Goal: Information Seeking & Learning: Learn about a topic

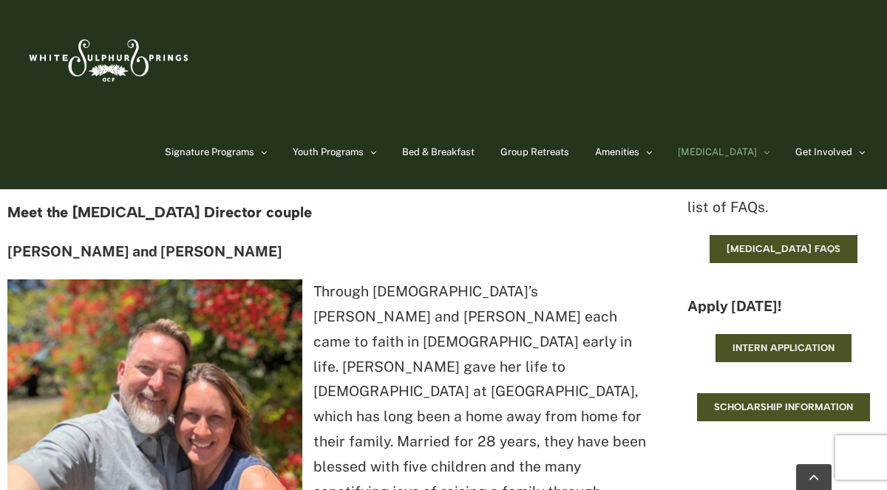
scroll to position [1296, 0]
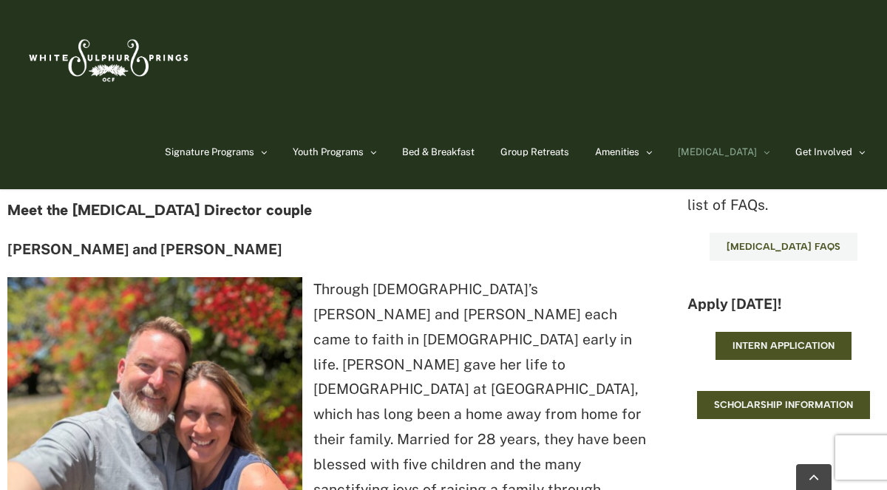
click at [779, 242] on span "[MEDICAL_DATA] FAQs" at bounding box center [784, 247] width 114 height 12
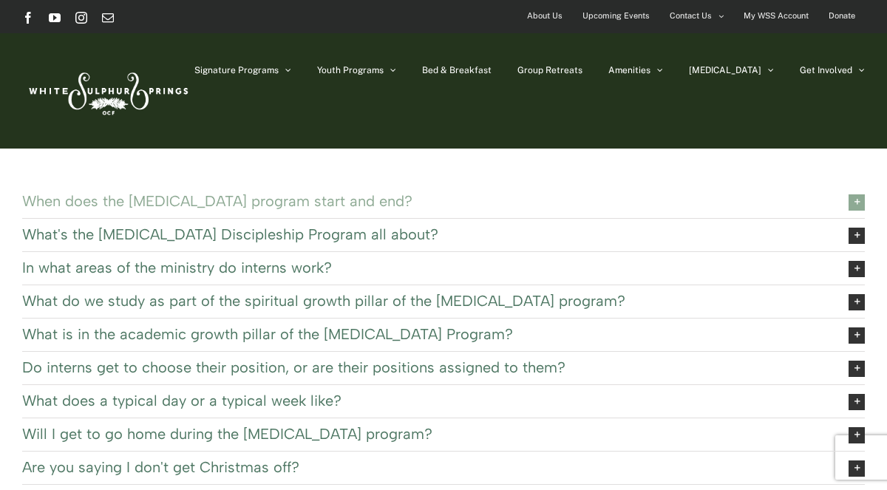
click at [267, 206] on span "When does the EXSEL program start and end?" at bounding box center [424, 201] width 804 height 16
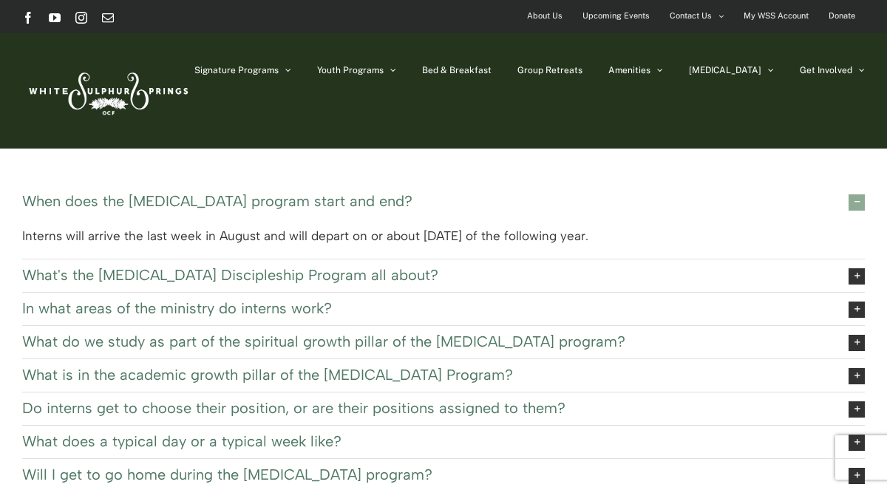
click at [267, 206] on span "When does the EXSEL program start and end?" at bounding box center [424, 201] width 804 height 16
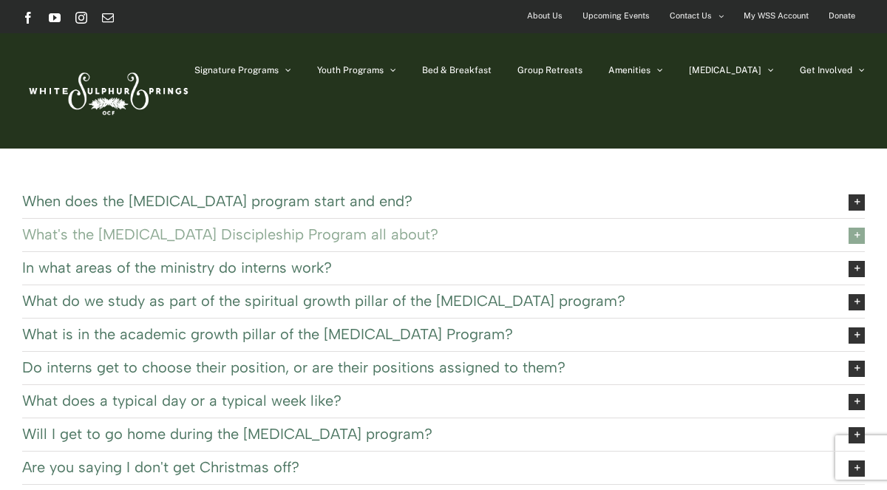
click at [231, 234] on span "What's the EXSEL Discipleship Program all about?" at bounding box center [424, 234] width 804 height 16
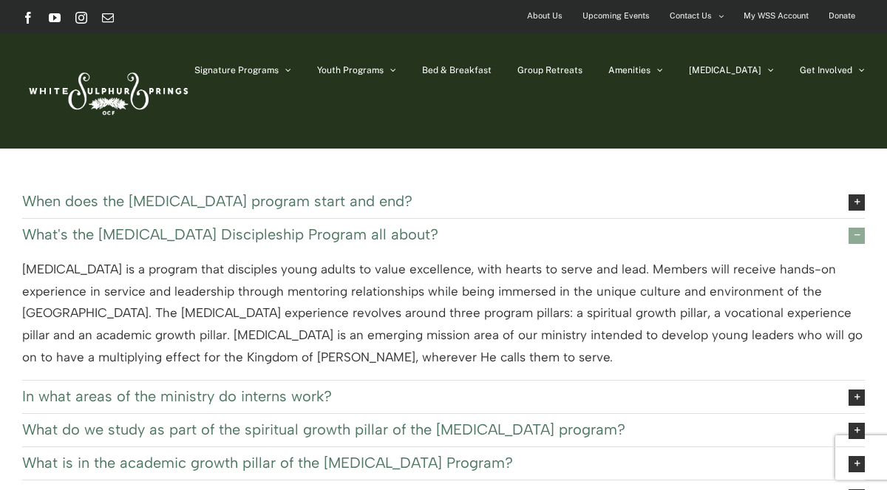
click at [231, 234] on span "What's the EXSEL Discipleship Program all about?" at bounding box center [424, 234] width 804 height 16
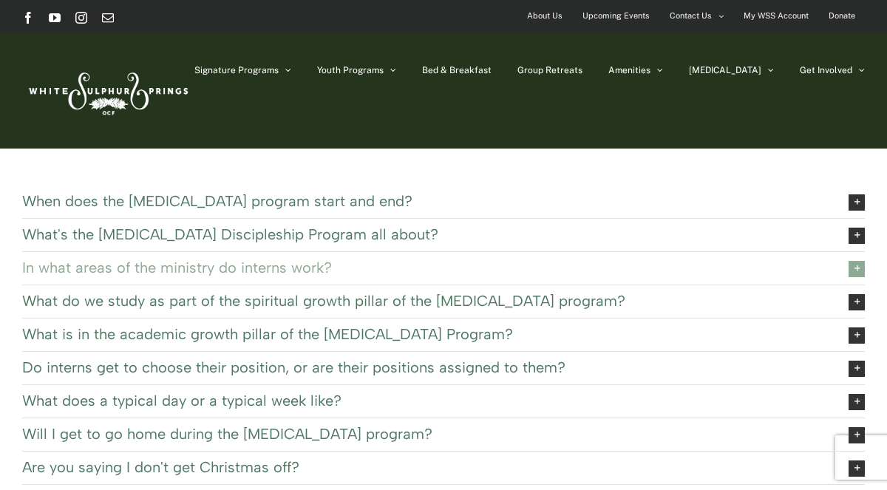
click at [197, 263] on span "In what areas of the ministry do interns work?" at bounding box center [424, 268] width 804 height 16
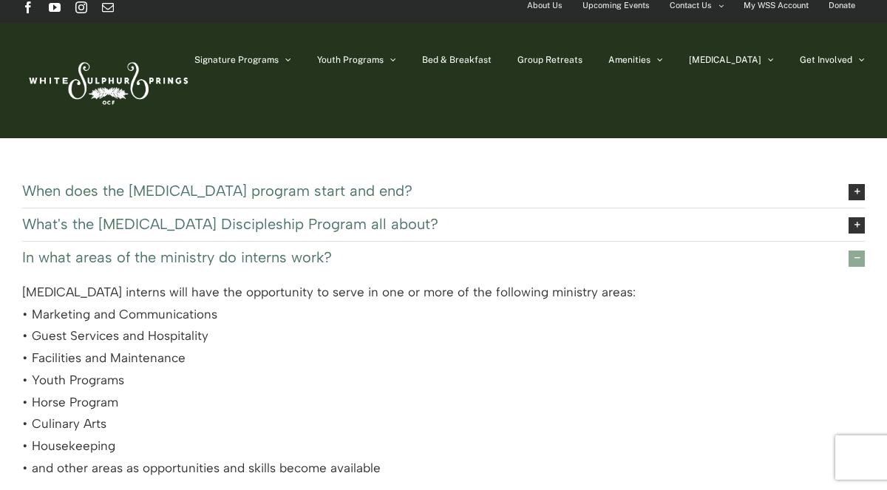
scroll to position [11, 0]
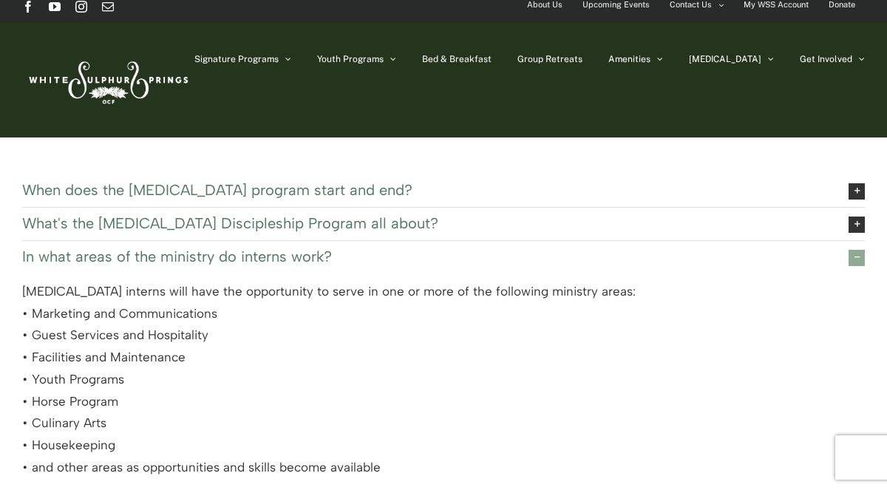
click at [303, 248] on span "In what areas of the ministry do interns work?" at bounding box center [424, 256] width 804 height 16
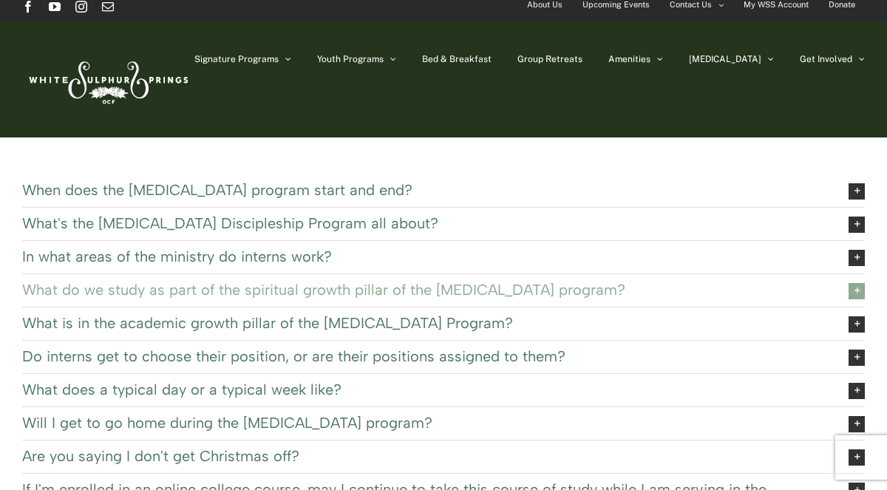
click at [104, 289] on span "What do we study as part of the spiritual growth pillar of the EXSEL program?" at bounding box center [424, 290] width 804 height 16
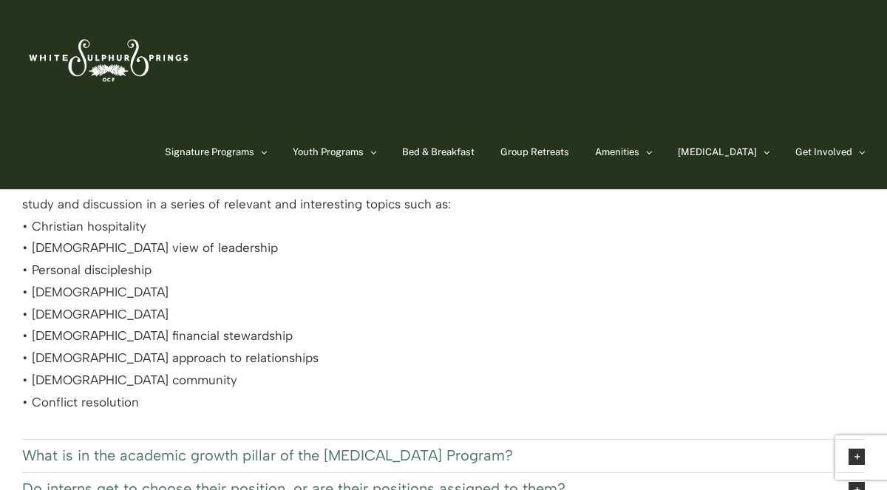
scroll to position [43, 0]
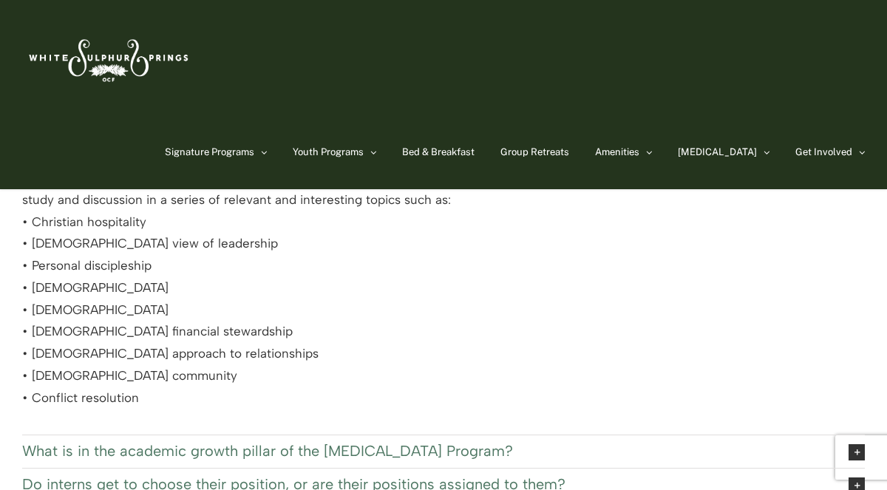
click at [429, 141] on span "What do we study as part of the spiritual growth pillar of the EXSEL program?" at bounding box center [424, 143] width 804 height 16
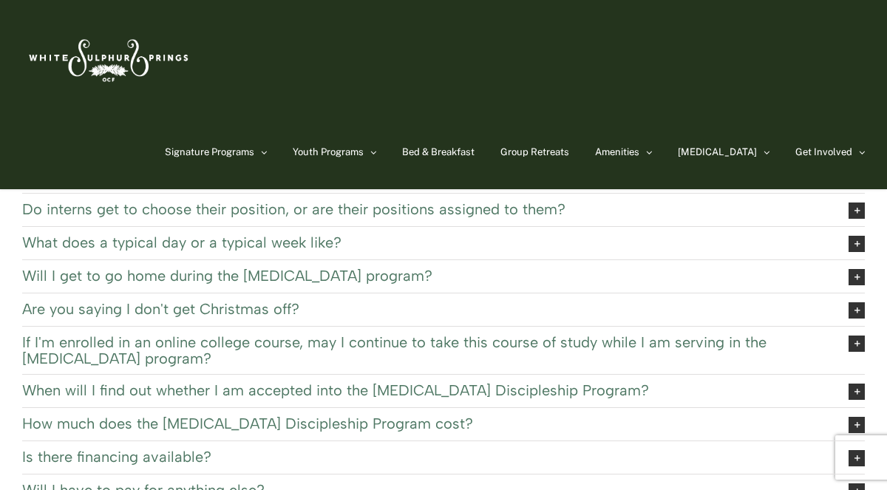
click at [419, 172] on span "What is in the academic growth pillar of the EXSEL Program?" at bounding box center [424, 176] width 804 height 16
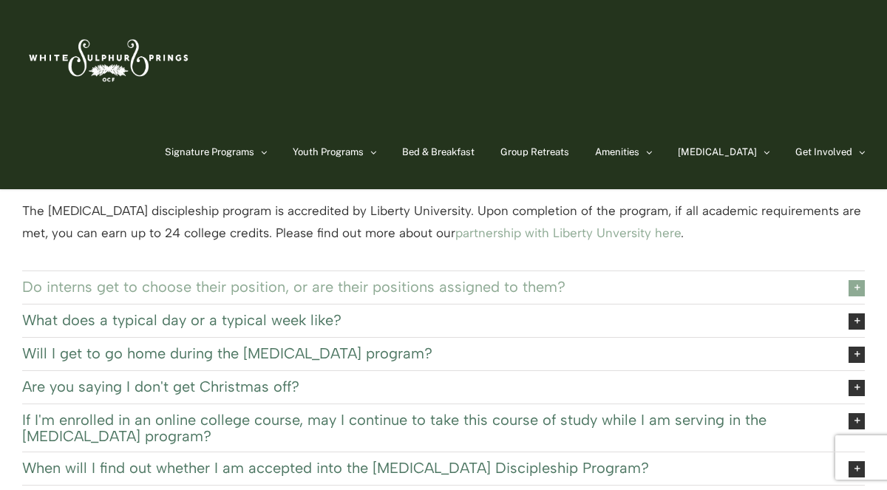
click at [220, 285] on span "Do interns get to choose their position, or are their positions assigned to the…" at bounding box center [424, 287] width 804 height 16
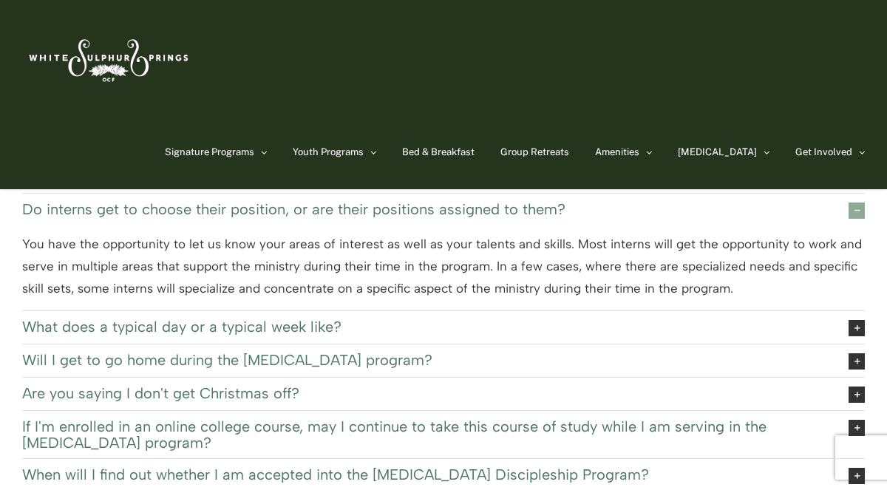
click at [157, 213] on span "Do interns get to choose their position, or are their positions assigned to the…" at bounding box center [424, 209] width 804 height 16
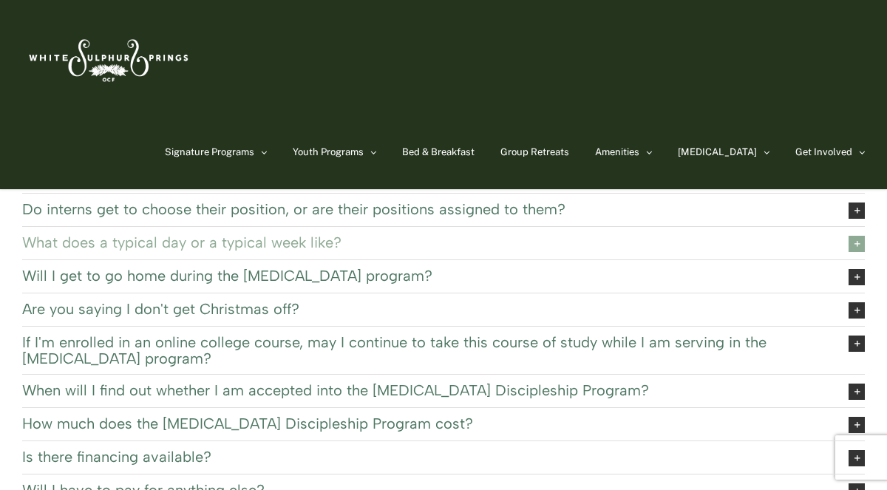
click at [136, 234] on span "What does a typical day or a typical week like?" at bounding box center [424, 242] width 804 height 16
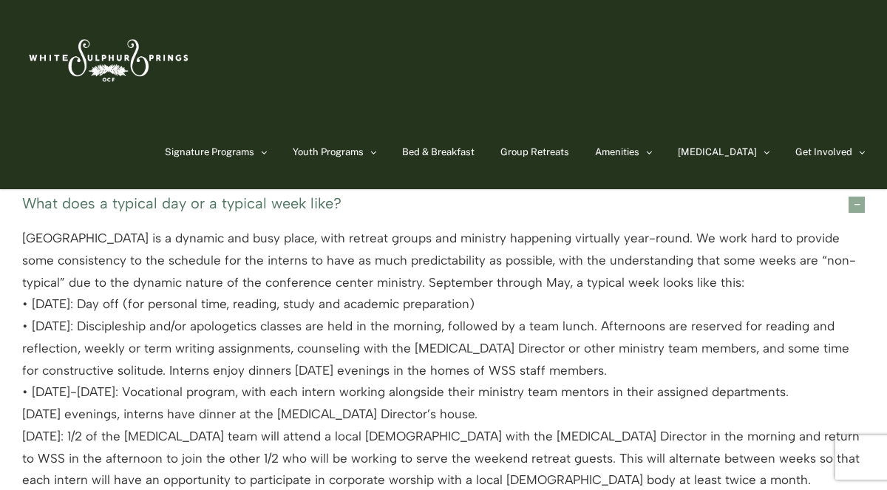
scroll to position [59, 0]
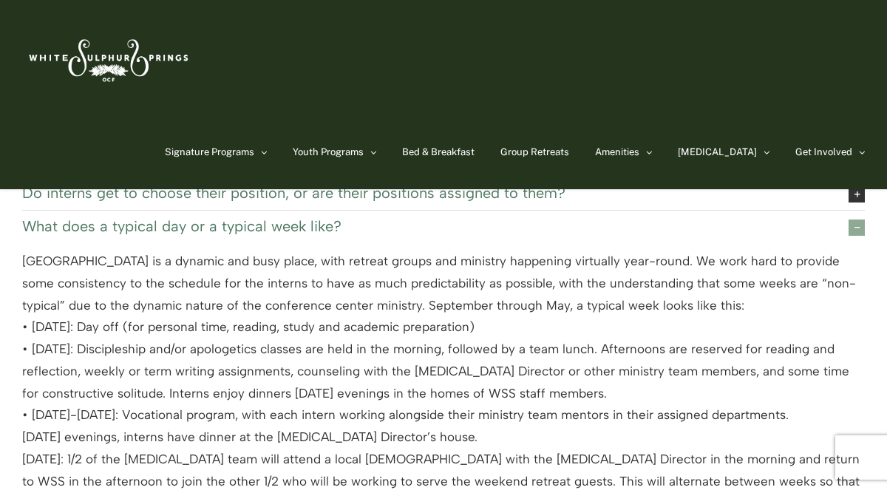
click at [536, 224] on span "What does a typical day or a typical week like?" at bounding box center [424, 226] width 804 height 16
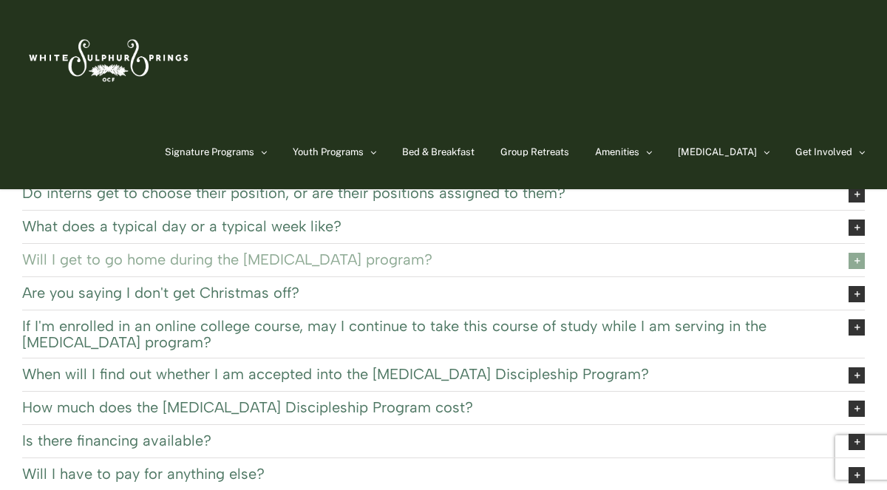
click at [527, 254] on span "Will I get to go home during the EXSEL program?" at bounding box center [424, 259] width 804 height 16
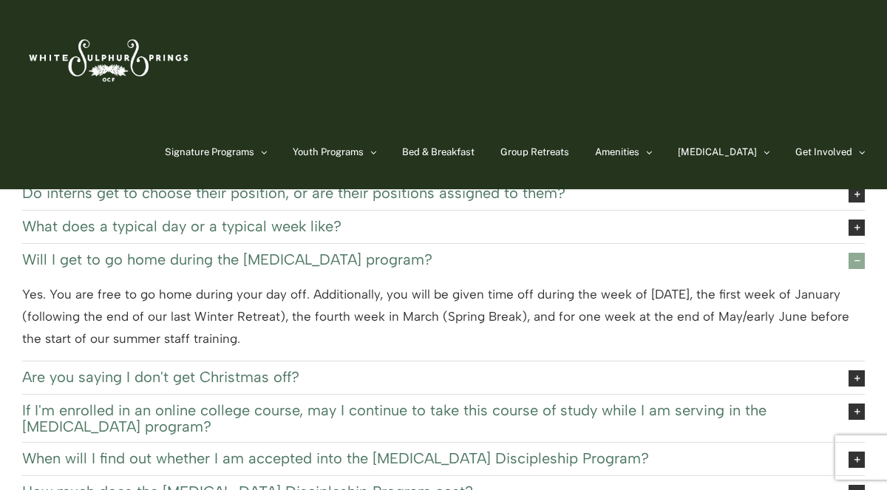
click at [304, 257] on span "Will I get to go home during the EXSEL program?" at bounding box center [424, 259] width 804 height 16
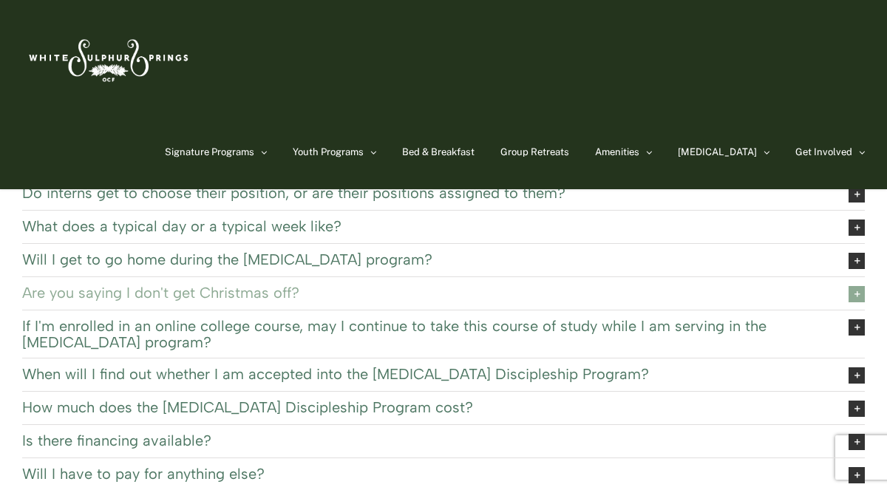
click at [276, 289] on span "Are you saying I don't get Christmas off?" at bounding box center [424, 293] width 804 height 16
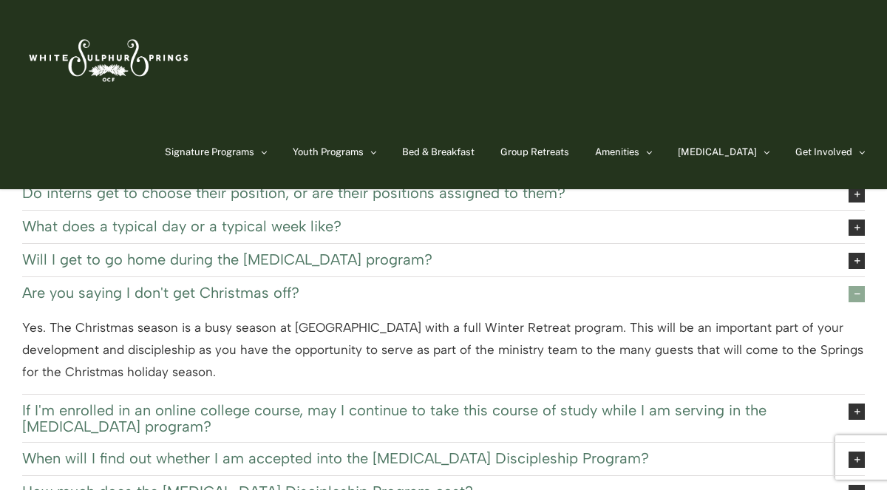
click at [300, 285] on span "Are you saying I don't get Christmas off?" at bounding box center [424, 293] width 804 height 16
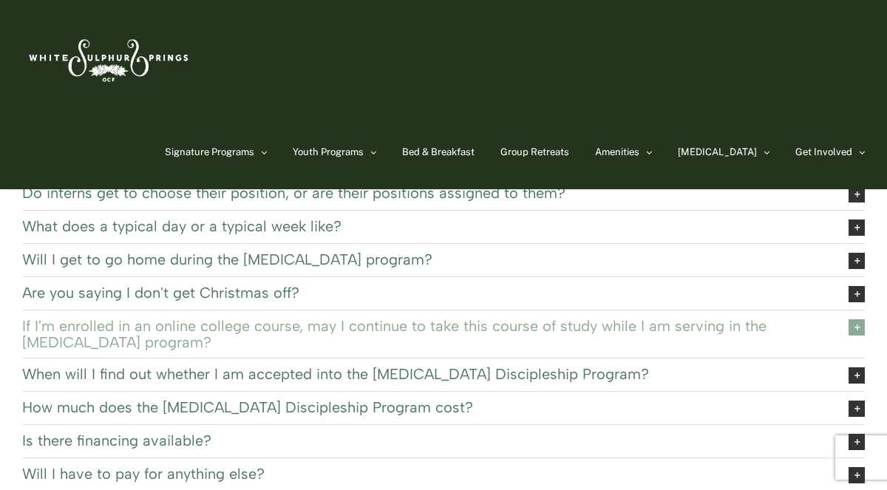
click at [761, 318] on span "If I'm enrolled in an online college course, may I continue to take this course…" at bounding box center [424, 334] width 804 height 33
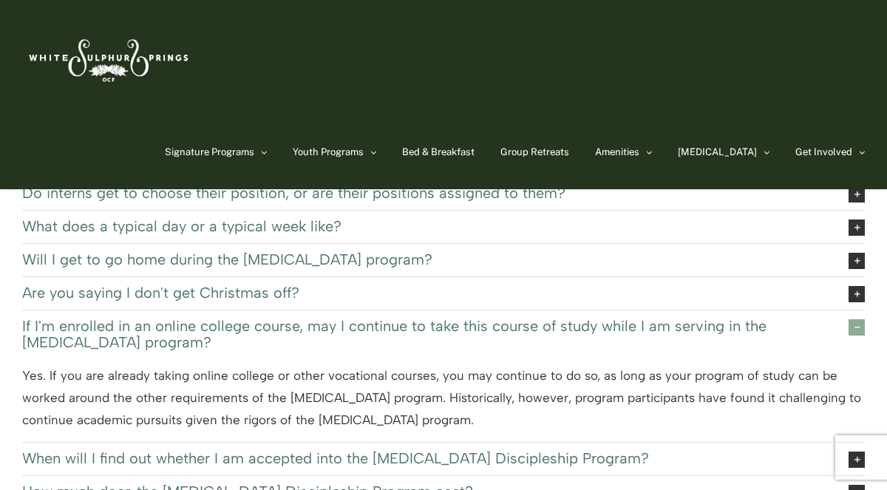
click at [776, 318] on span "If I'm enrolled in an online college course, may I continue to take this course…" at bounding box center [424, 334] width 804 height 33
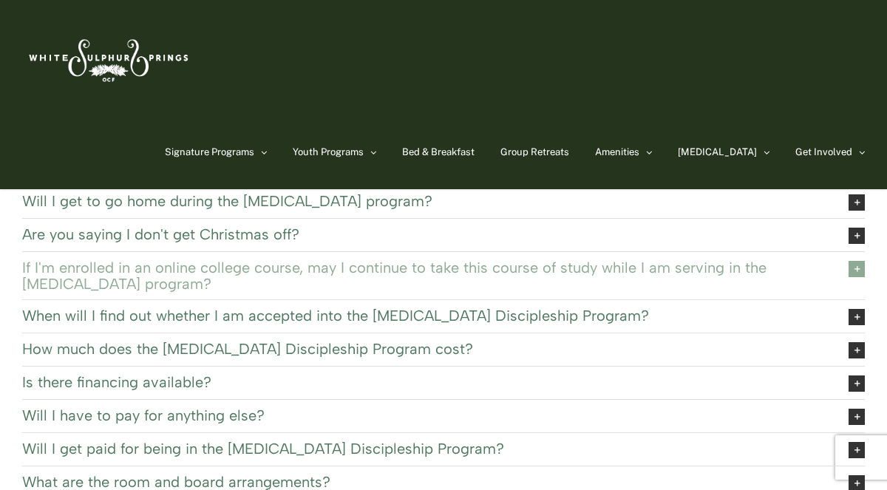
scroll to position [118, 0]
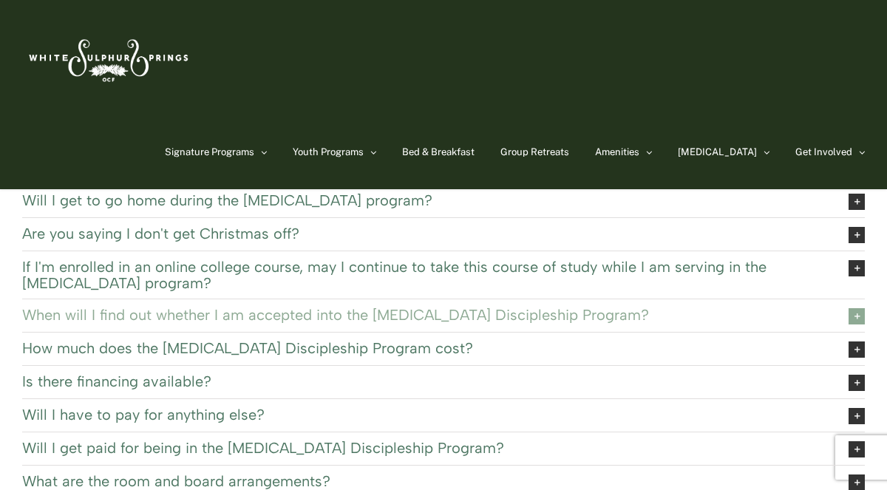
click at [749, 307] on span "When will I find out whether I am accepted into the EXSEL Discipleship Program?" at bounding box center [424, 315] width 804 height 16
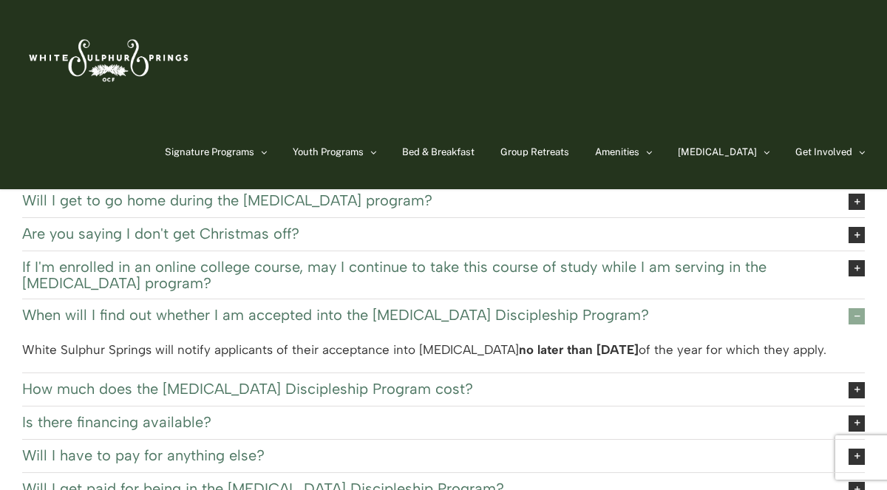
click at [561, 307] on span "When will I find out whether I am accepted into the EXSEL Discipleship Program?" at bounding box center [424, 315] width 804 height 16
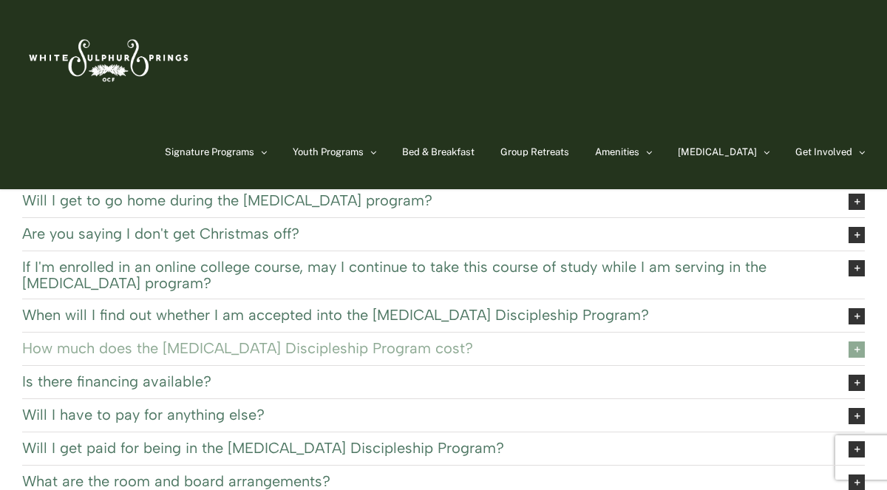
click at [561, 342] on span "How much does the EXSEL Discipleship Program cost?" at bounding box center [424, 348] width 804 height 16
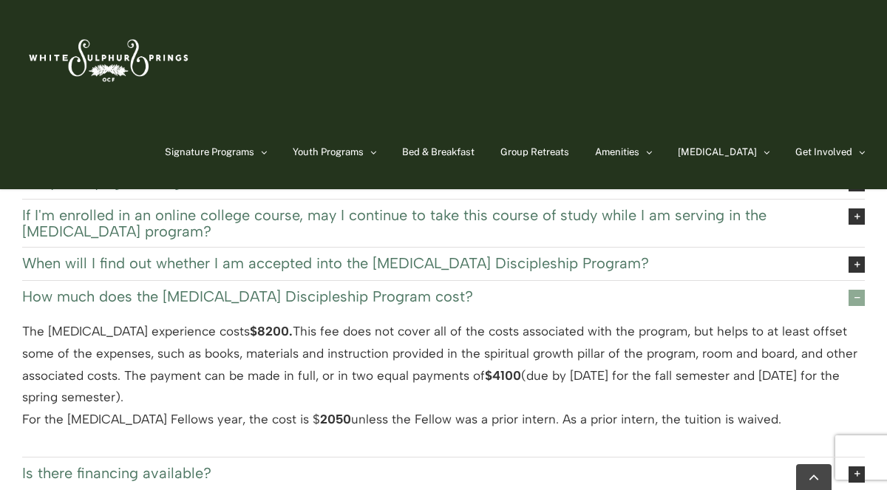
scroll to position [173, 0]
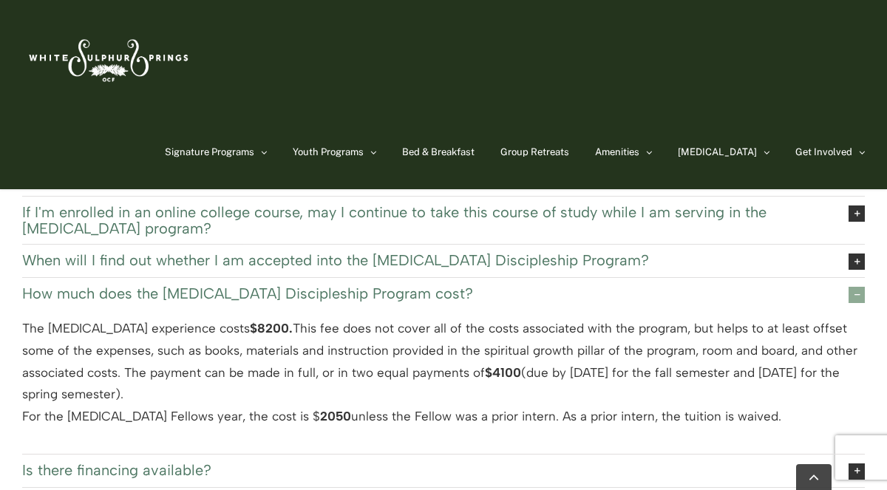
click at [368, 286] on span "How much does the EXSEL Discipleship Program cost?" at bounding box center [424, 293] width 804 height 16
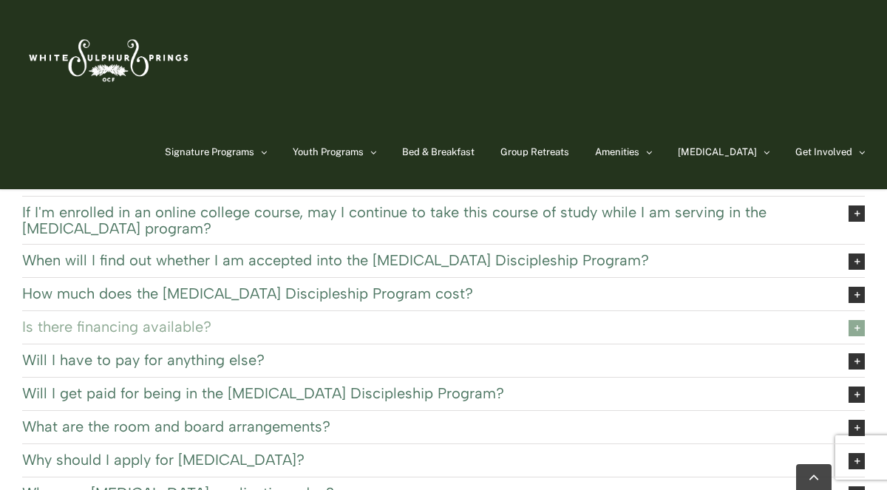
click at [402, 319] on span "Is there financing available?" at bounding box center [424, 327] width 804 height 16
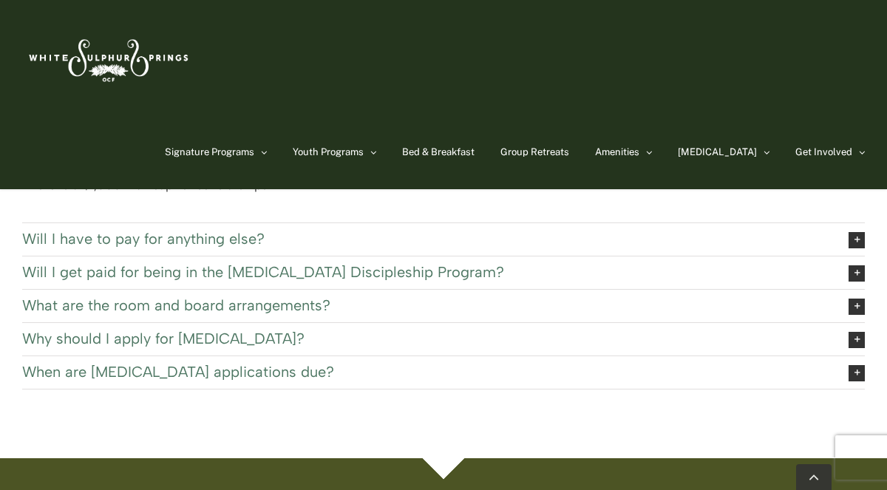
scroll to position [624, 0]
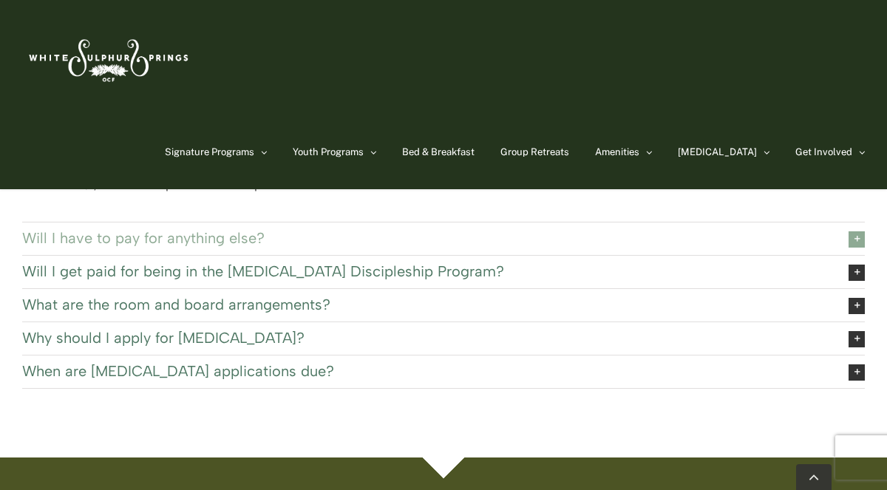
click at [699, 230] on span "Will I have to pay for anything else?" at bounding box center [424, 238] width 804 height 16
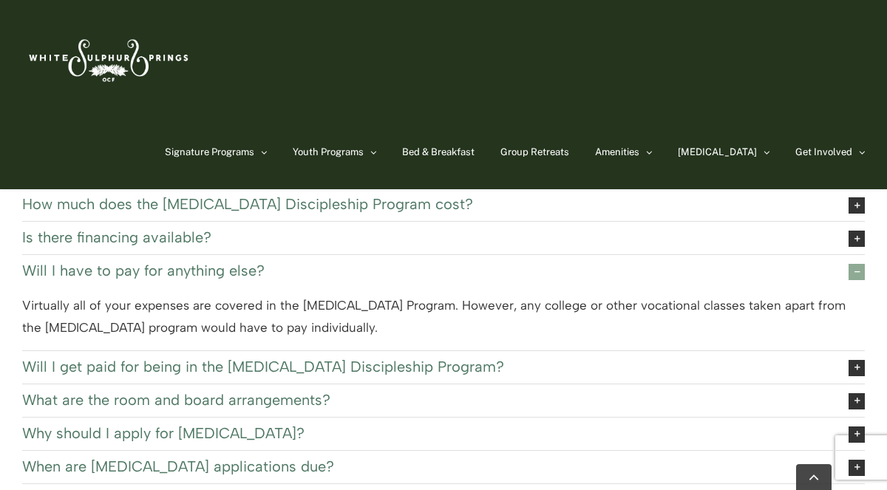
scroll to position [265, 0]
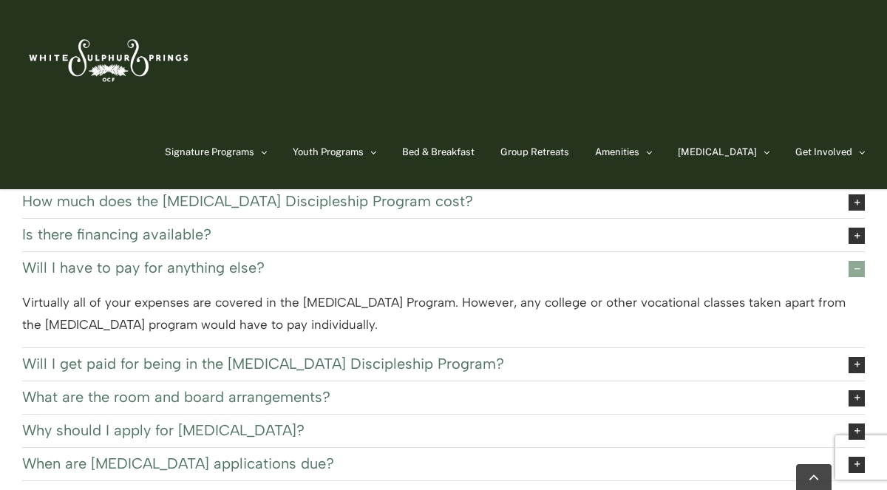
click at [766, 268] on link "Will I have to pay for anything else?" at bounding box center [443, 268] width 843 height 33
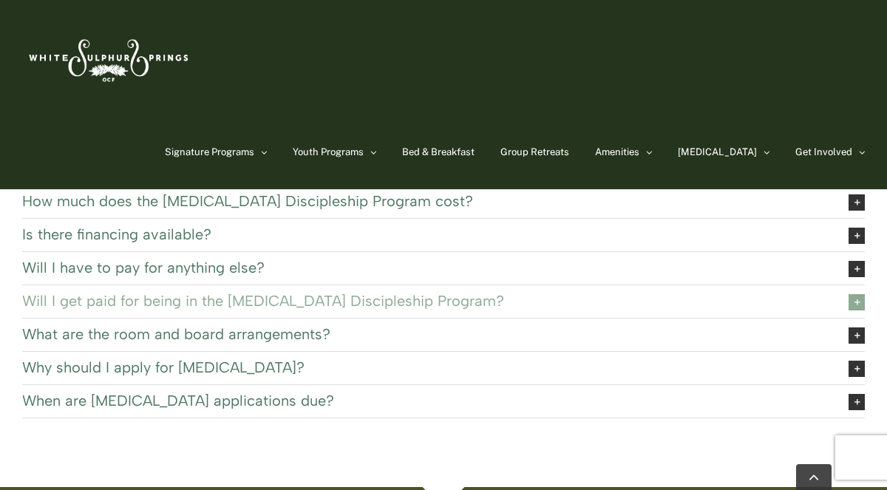
click at [684, 293] on span "Will I get paid for being in the EXSEL Discipleship Program?" at bounding box center [424, 301] width 804 height 16
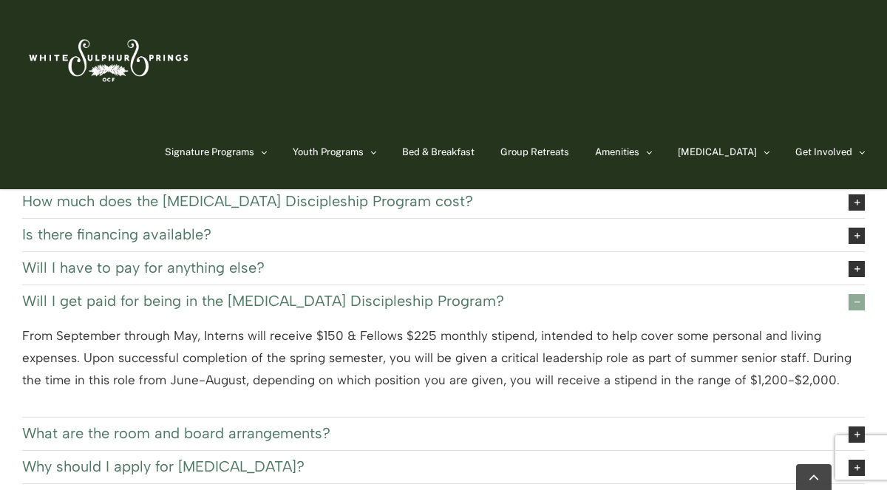
click at [789, 293] on span "Will I get paid for being in the EXSEL Discipleship Program?" at bounding box center [424, 301] width 804 height 16
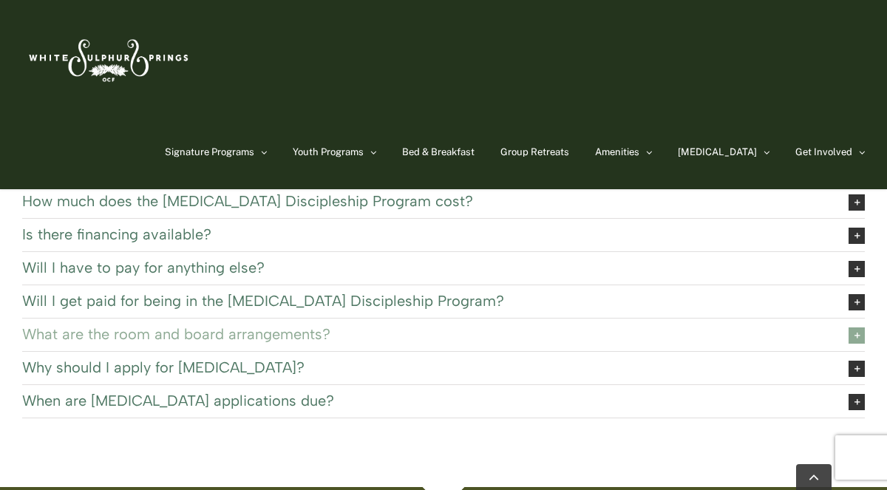
click at [754, 327] on span "What are the room and board arrangements?" at bounding box center [424, 334] width 804 height 16
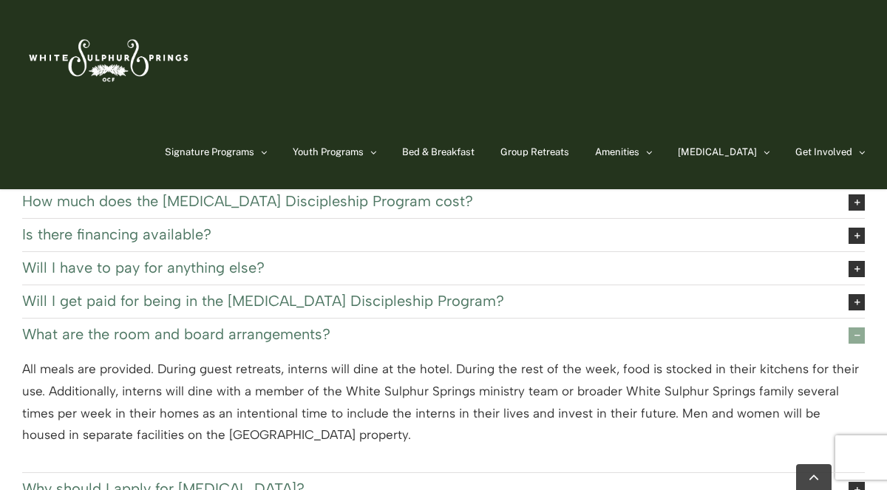
click at [790, 328] on span "What are the room and board arrangements?" at bounding box center [424, 334] width 804 height 16
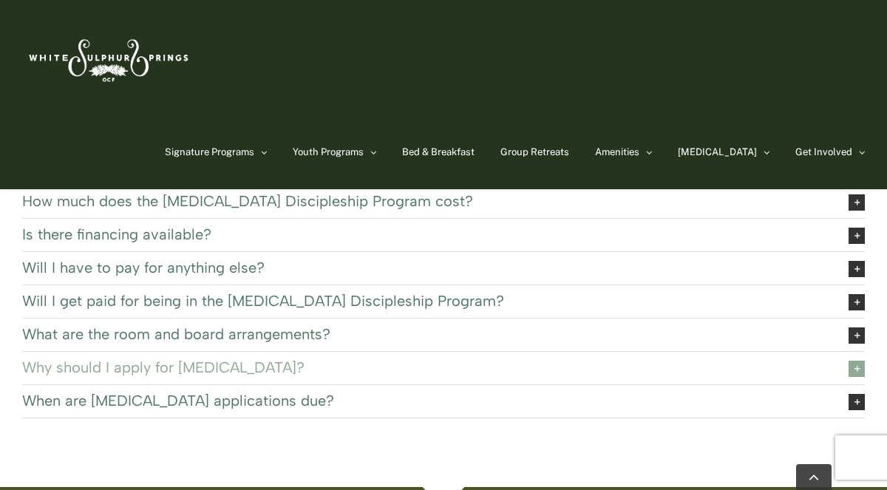
click at [774, 359] on span "Why should I apply for EXSEL?" at bounding box center [424, 367] width 804 height 16
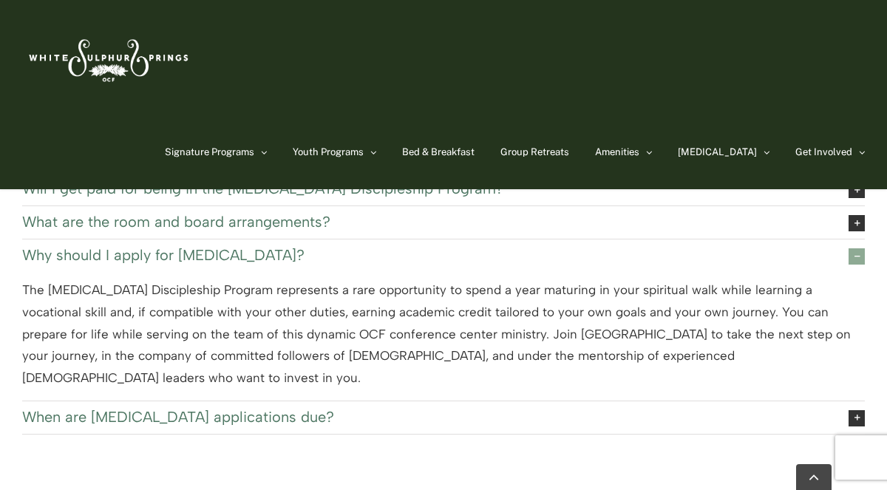
scroll to position [379, 0]
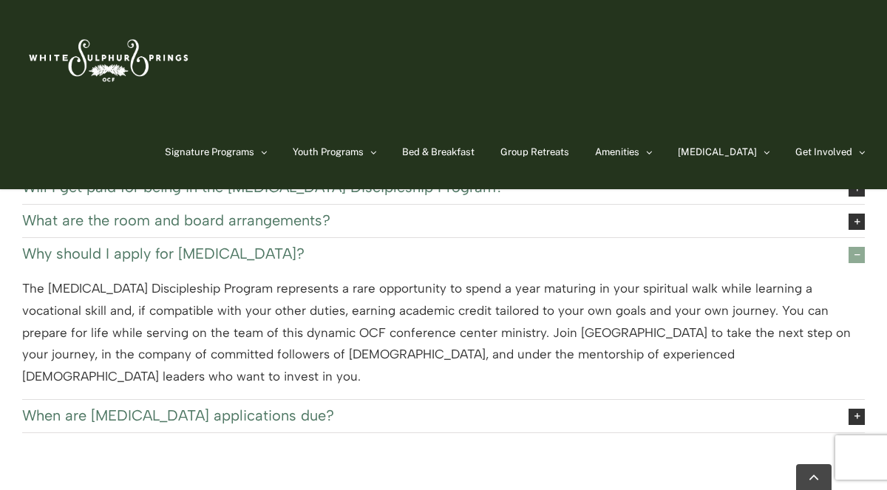
click at [743, 246] on span "Why should I apply for EXSEL?" at bounding box center [424, 254] width 804 height 16
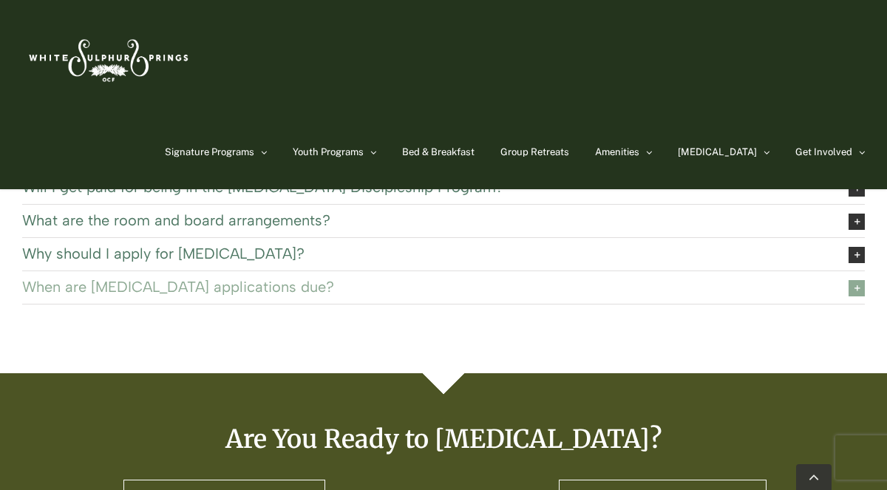
click at [728, 279] on span "When are EXSEL applications due?" at bounding box center [424, 287] width 804 height 16
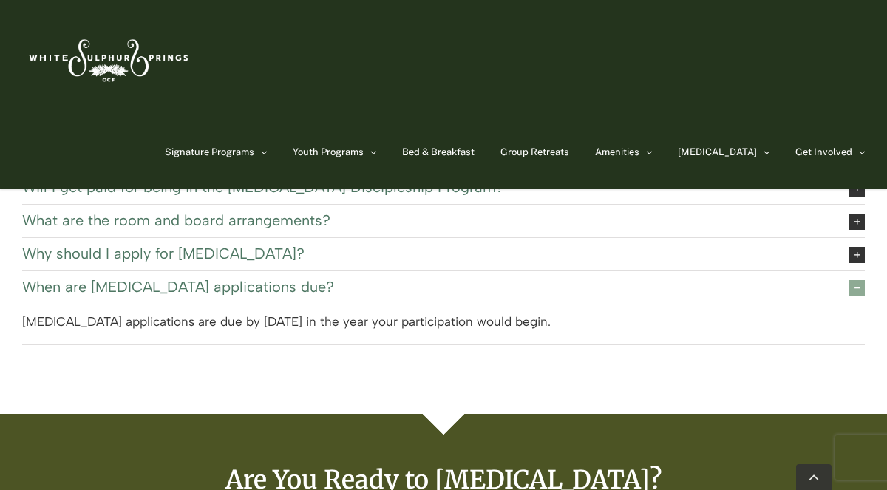
click at [738, 279] on span "When are EXSEL applications due?" at bounding box center [424, 287] width 804 height 16
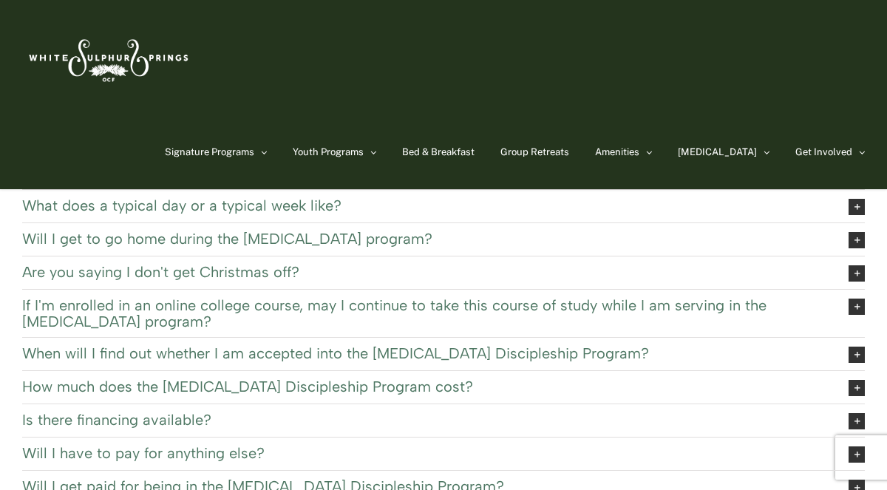
scroll to position [0, 0]
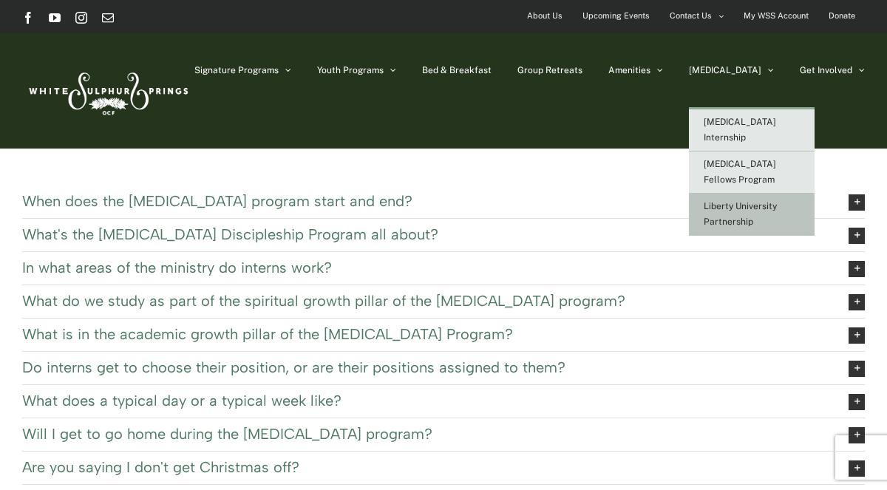
click at [757, 203] on span "Liberty University Partnership" at bounding box center [740, 214] width 73 height 26
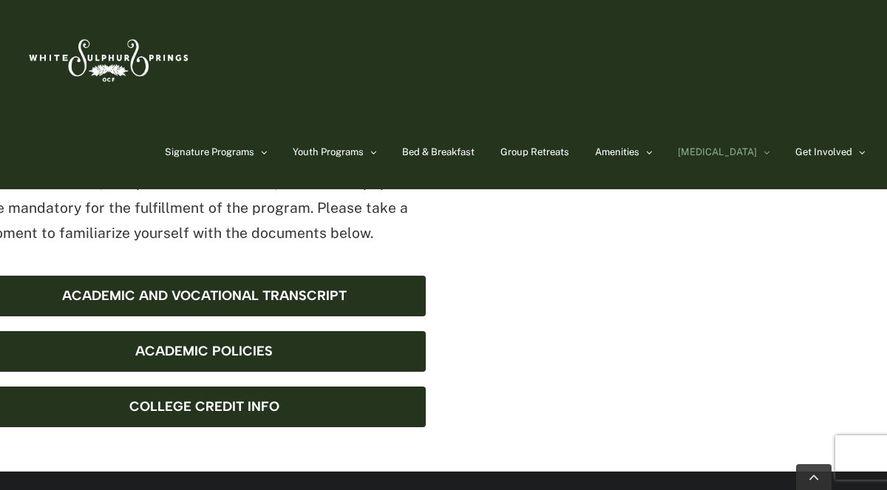
scroll to position [1010, 0]
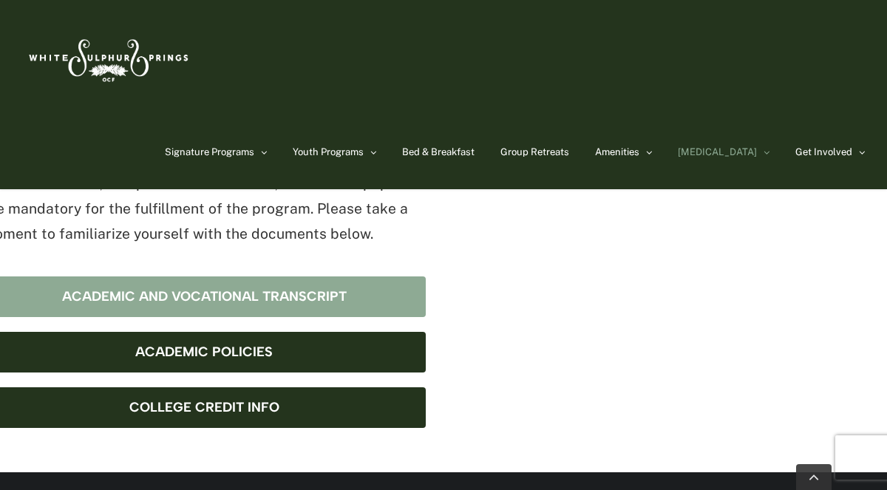
click at [356, 277] on link "Academic and Vocational Transcript" at bounding box center [204, 297] width 444 height 41
